Goal: Navigation & Orientation: Find specific page/section

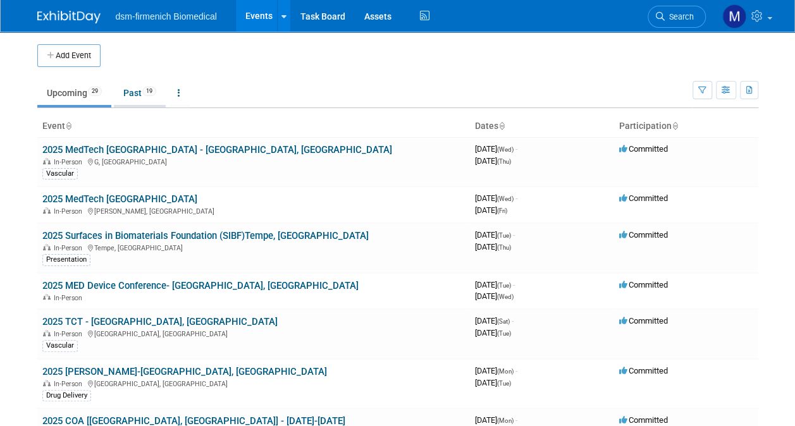
click at [142, 95] on link "Past 19" at bounding box center [140, 93] width 52 height 24
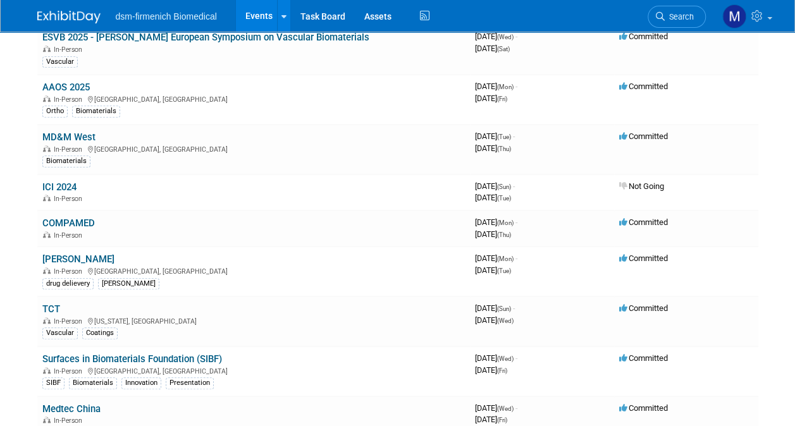
scroll to position [346, 0]
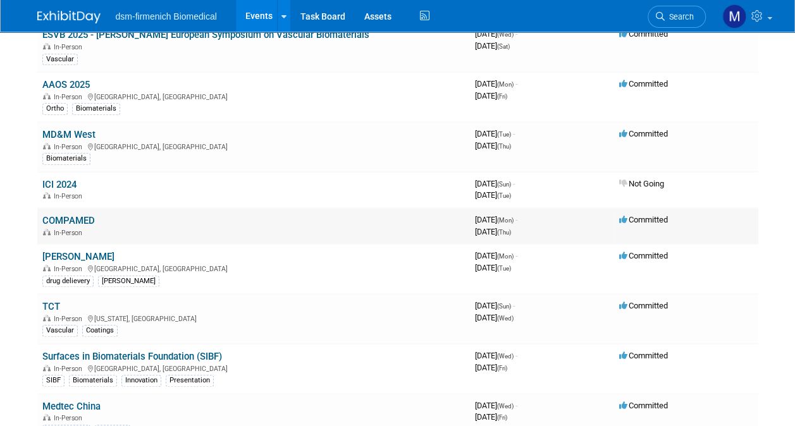
click at [67, 215] on link "COMPAMED" at bounding box center [68, 220] width 52 height 11
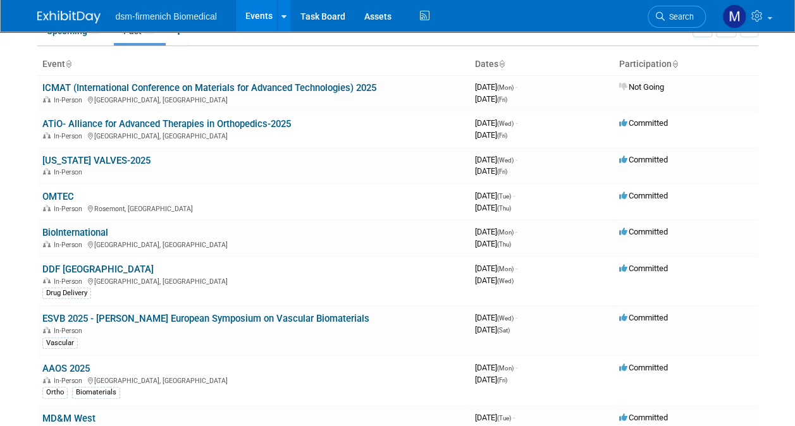
scroll to position [0, 0]
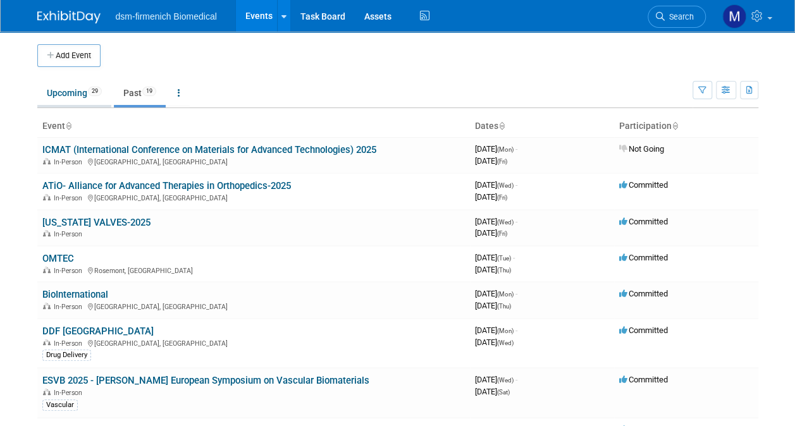
click at [71, 89] on link "Upcoming 29" at bounding box center [74, 93] width 74 height 24
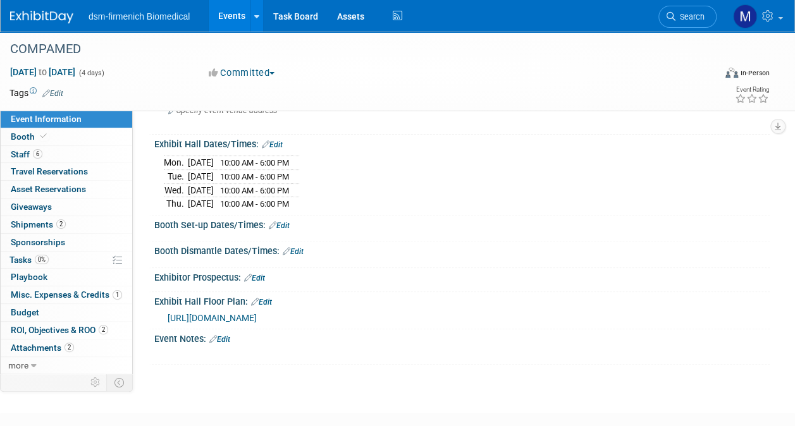
scroll to position [118, 0]
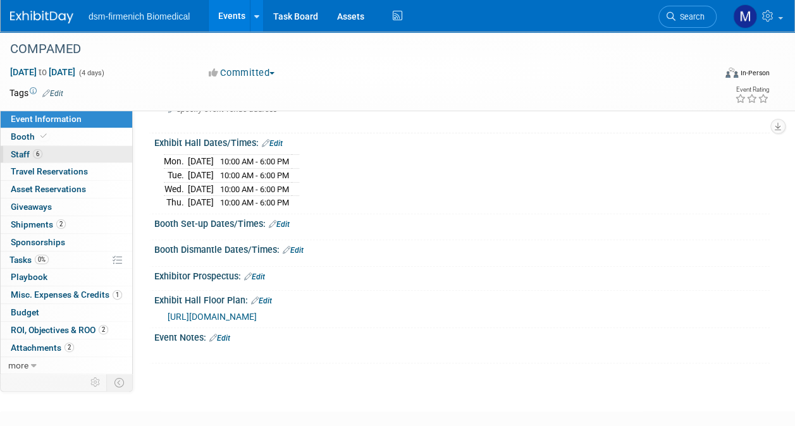
click at [34, 154] on span "6" at bounding box center [37, 153] width 9 height 9
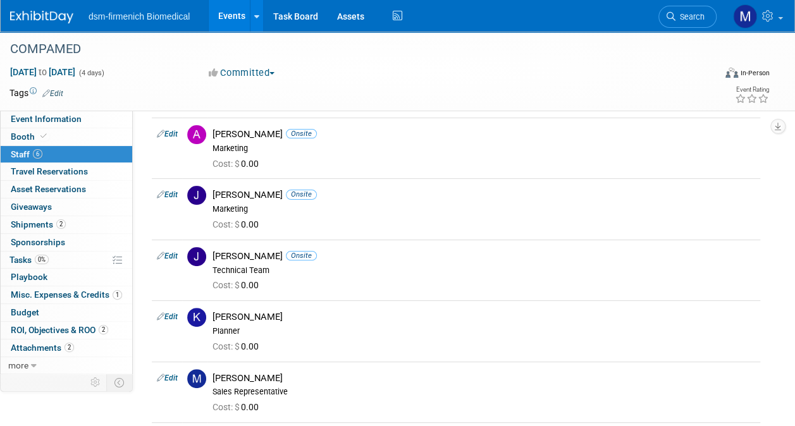
scroll to position [45, 0]
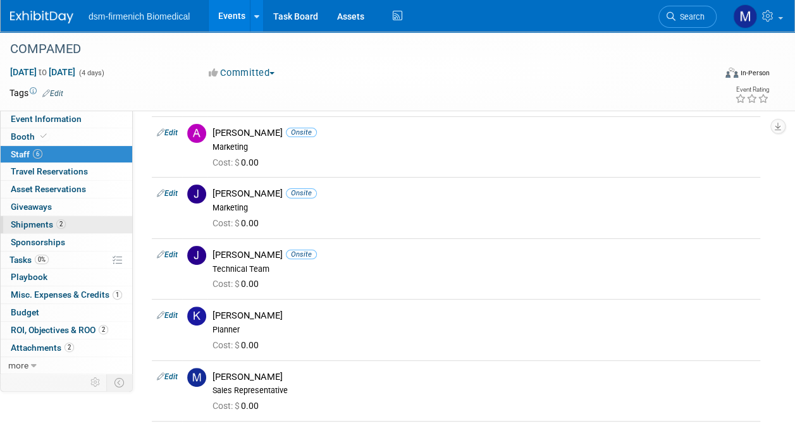
click at [42, 226] on span "Shipments 2" at bounding box center [38, 224] width 55 height 10
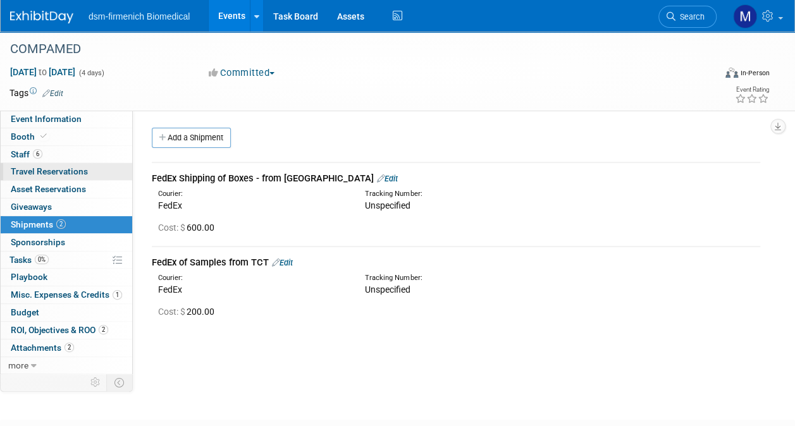
click at [39, 174] on span "Travel Reservations 0" at bounding box center [49, 171] width 77 height 10
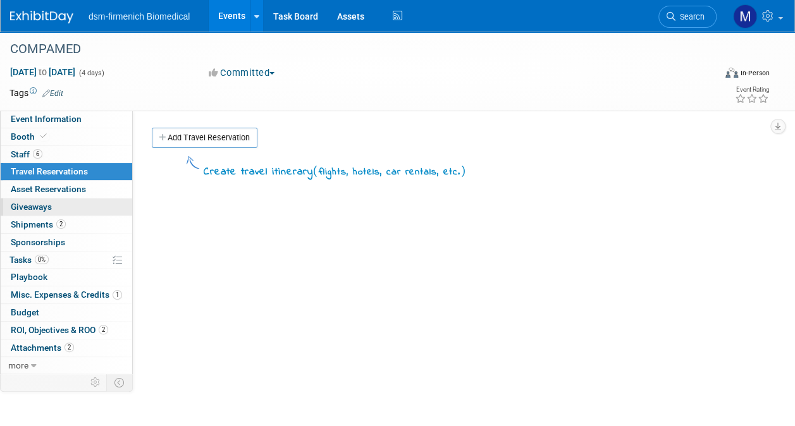
click at [37, 207] on span "Giveaways 0" at bounding box center [31, 207] width 41 height 10
